Goal: Task Accomplishment & Management: Manage account settings

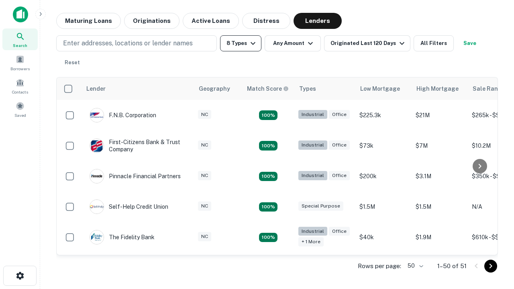
click at [240, 43] on button "8 Types" at bounding box center [240, 43] width 41 height 16
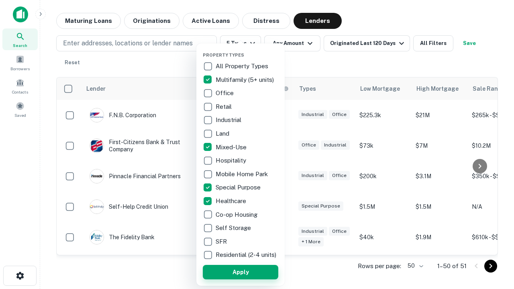
click at [240, 272] on button "Apply" at bounding box center [240, 272] width 75 height 14
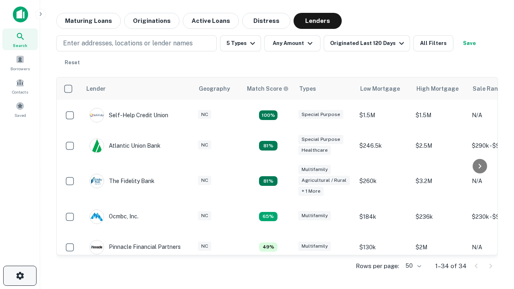
click at [20, 276] on icon "button" at bounding box center [20, 276] width 10 height 10
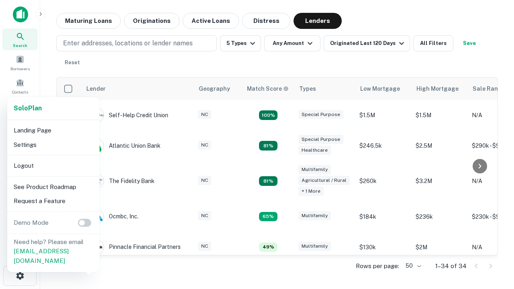
click at [53, 165] on li "Logout" at bounding box center [53, 166] width 86 height 14
